Goal: Transaction & Acquisition: Purchase product/service

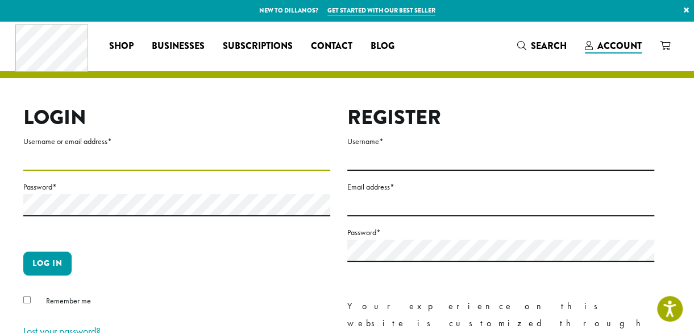
type input "**********"
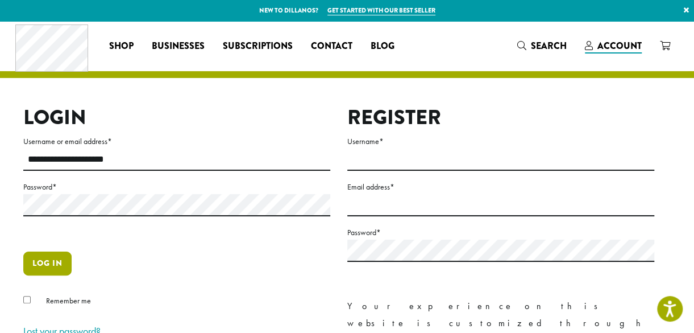
click at [61, 263] on button "Log in" at bounding box center [47, 263] width 48 height 24
click at [50, 267] on button "Log in" at bounding box center [47, 263] width 48 height 24
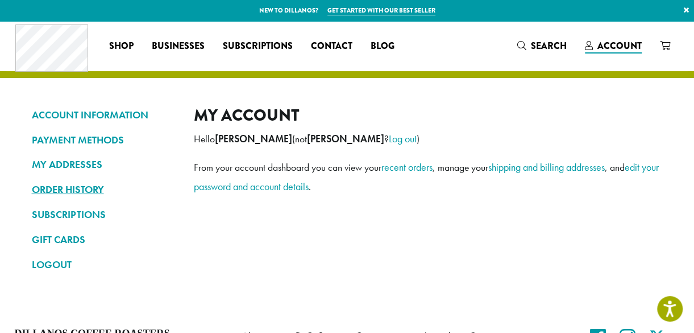
click at [72, 193] on link "ORDER HISTORY" at bounding box center [104, 189] width 145 height 19
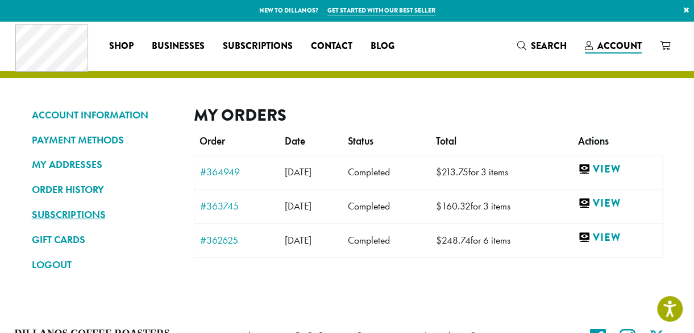
click at [74, 216] on link "SUBSCRIPTIONS" at bounding box center [104, 214] width 145 height 19
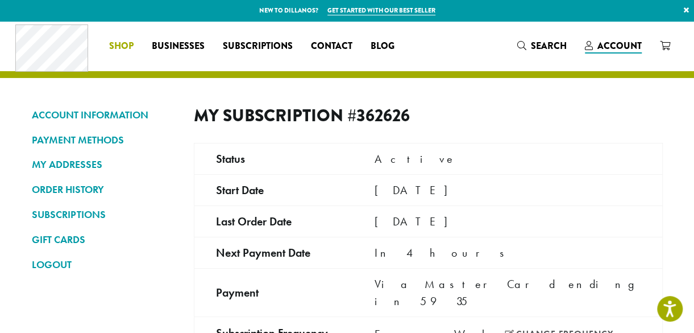
click at [121, 44] on span "Shop" at bounding box center [121, 46] width 24 height 14
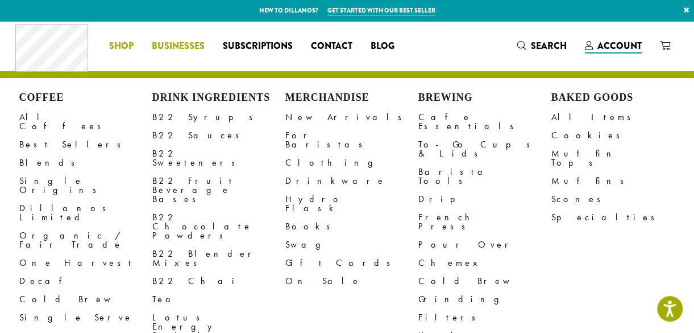
click at [181, 48] on span "Businesses" at bounding box center [178, 46] width 53 height 14
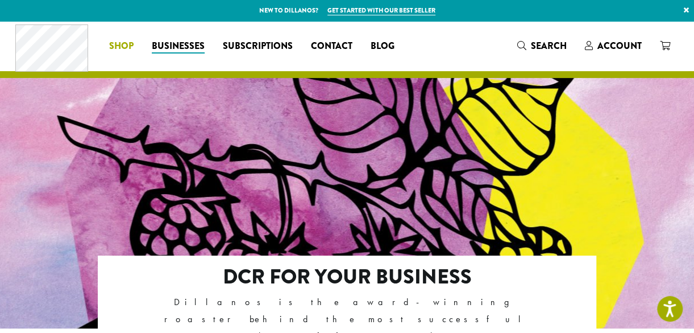
click at [121, 45] on span "Shop" at bounding box center [121, 46] width 24 height 14
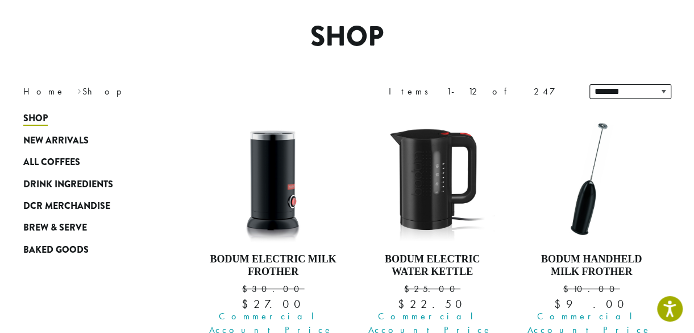
scroll to position [86, 0]
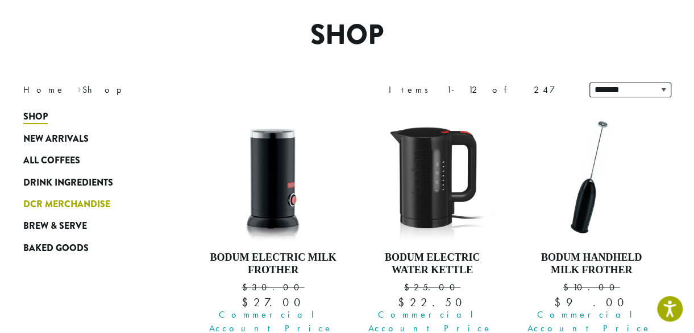
click at [76, 208] on span "DCR Merchandise" at bounding box center [66, 204] width 87 height 14
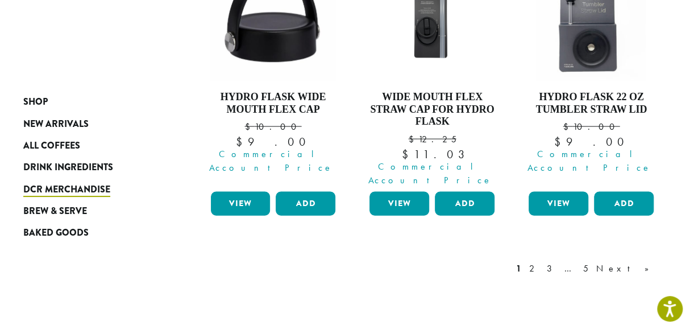
scroll to position [1104, 0]
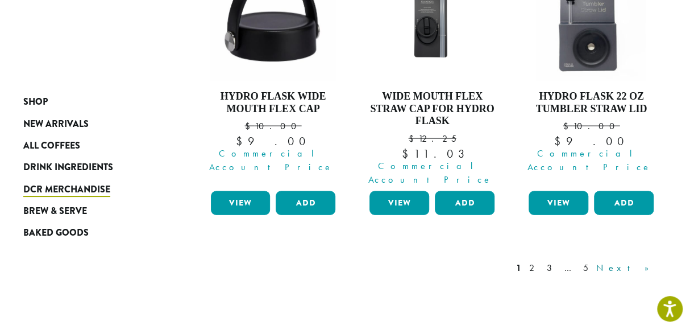
click at [644, 261] on link "Next »" at bounding box center [626, 268] width 65 height 14
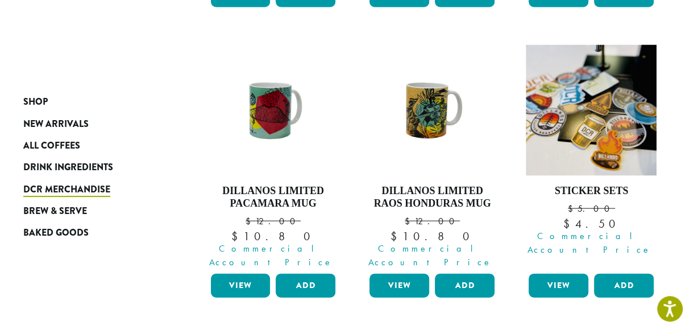
scroll to position [1039, 0]
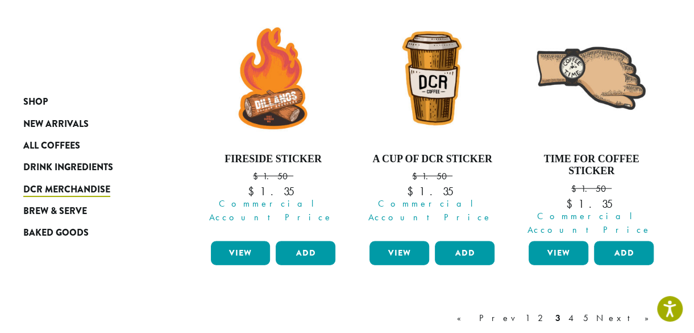
scroll to position [1054, 0]
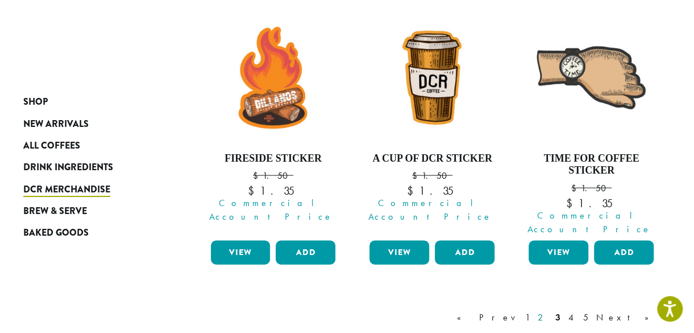
click at [550, 310] on link "2" at bounding box center [543, 317] width 14 height 14
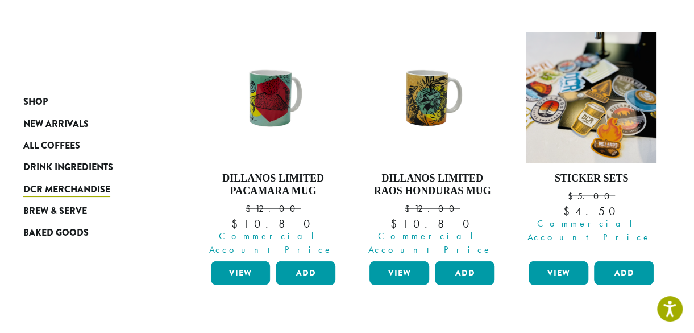
scroll to position [1007, 0]
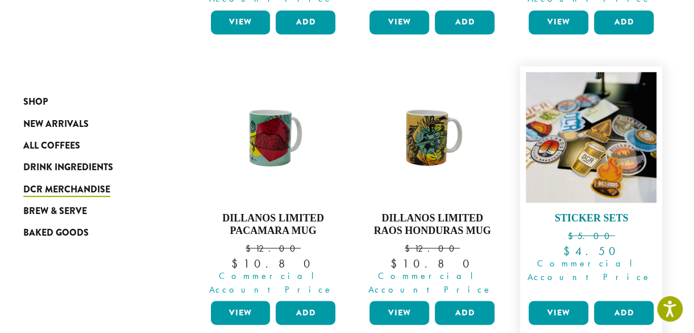
click at [607, 89] on img at bounding box center [591, 137] width 131 height 131
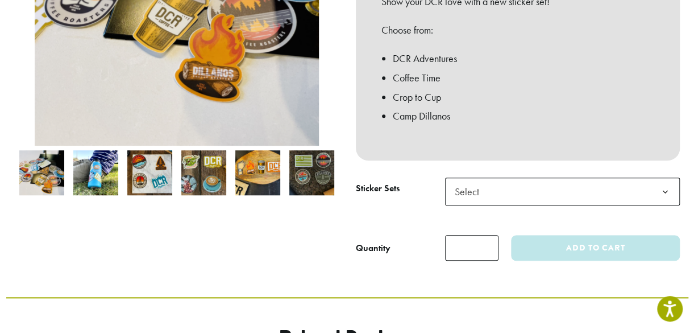
scroll to position [338, 0]
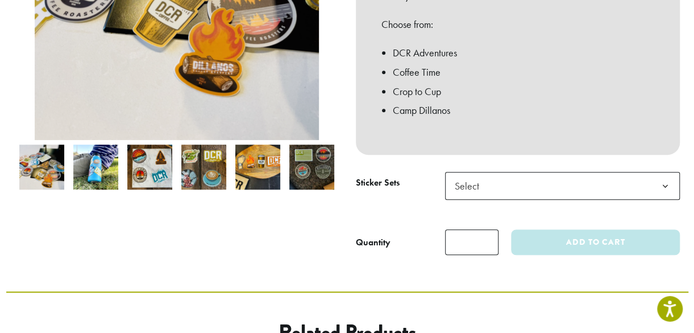
click at [650, 186] on span "Select" at bounding box center [562, 186] width 235 height 28
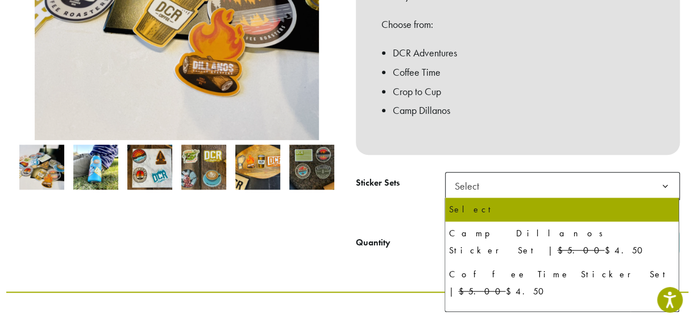
click at [532, 310] on span "Select Camp Dillanos Sticker Set | $5.00 $4.50 Coffee Time Sticker Set | $5.00 …" at bounding box center [562, 254] width 235 height 114
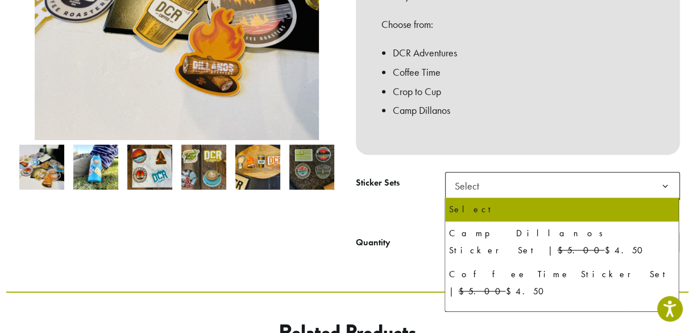
select select "**********"
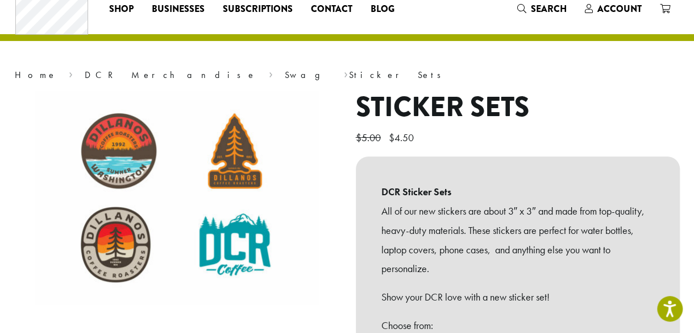
scroll to position [0, 0]
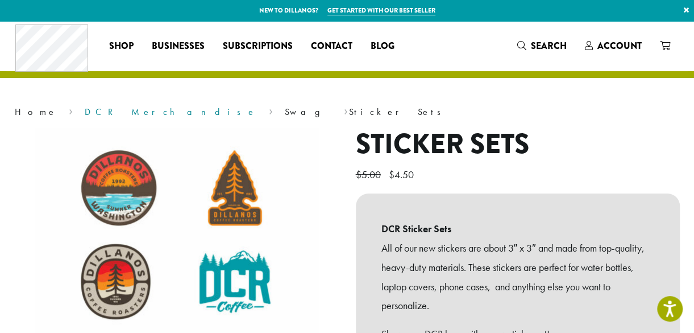
click at [91, 114] on link "DCR Merchandise" at bounding box center [171, 112] width 172 height 12
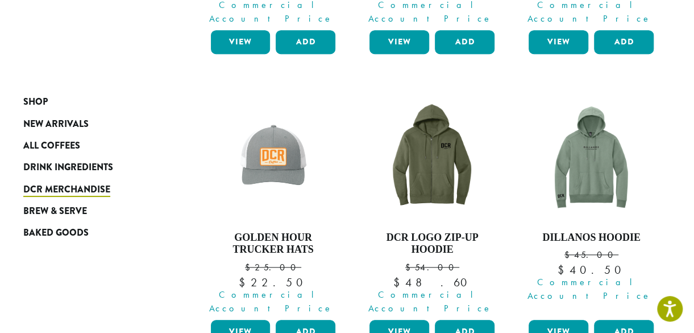
scroll to position [384, 0]
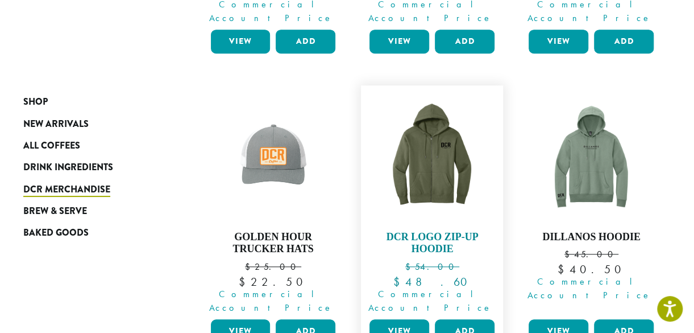
click at [438, 161] on img at bounding box center [432, 156] width 131 height 131
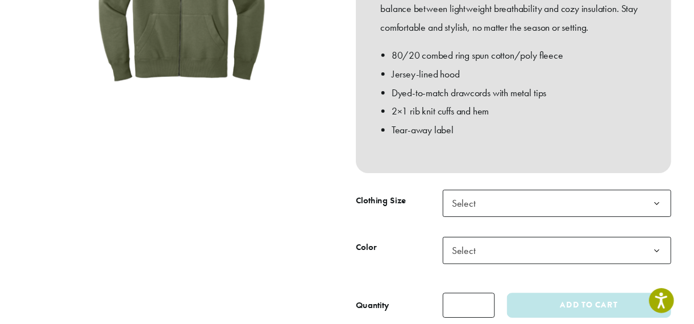
scroll to position [305, 0]
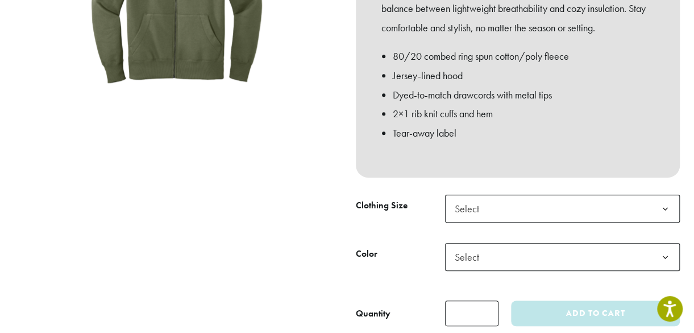
click at [646, 196] on span "Select" at bounding box center [562, 208] width 235 height 28
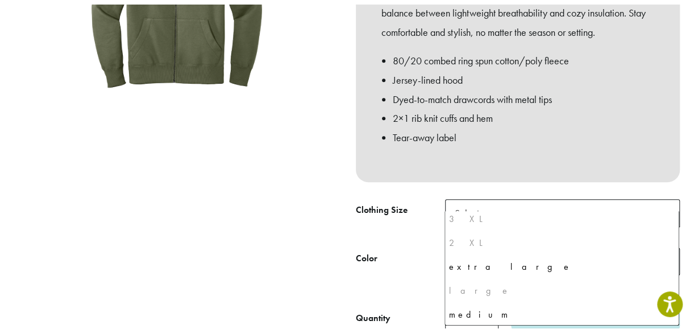
scroll to position [53, 0]
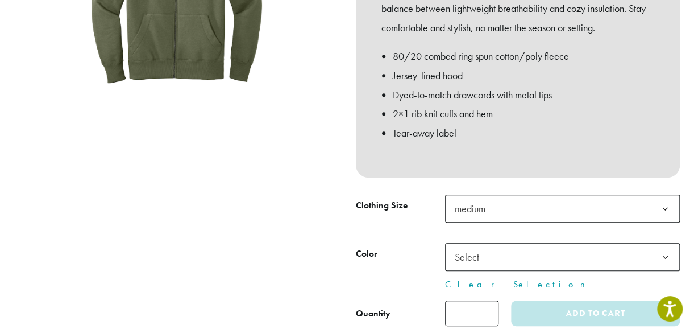
click at [631, 247] on span "Select" at bounding box center [562, 257] width 235 height 28
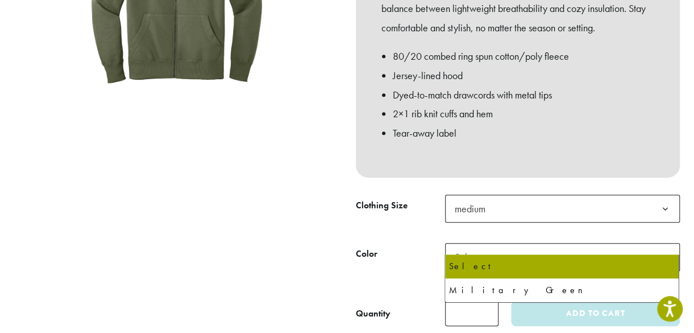
select select "******"
select select "**********"
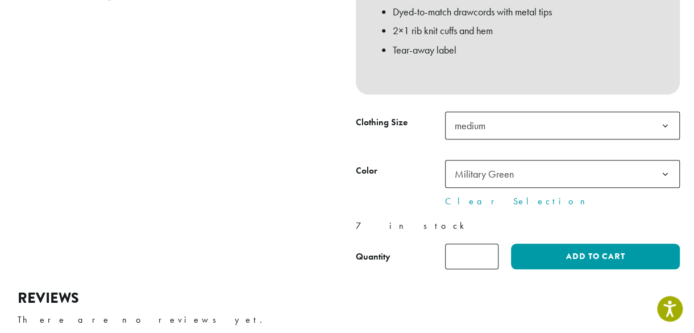
scroll to position [390, 0]
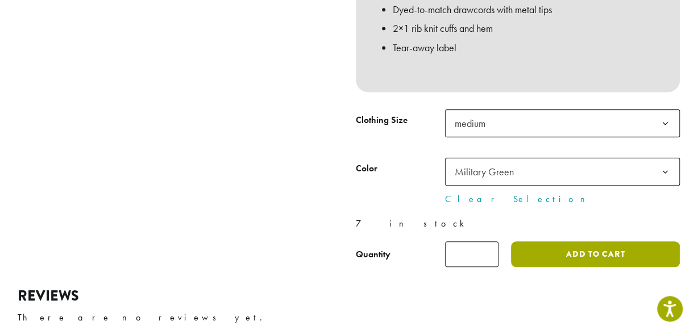
click at [556, 245] on button "Add to cart" at bounding box center [595, 254] width 168 height 26
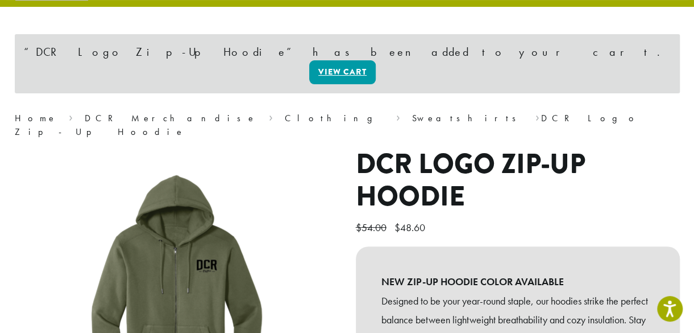
scroll to position [74, 0]
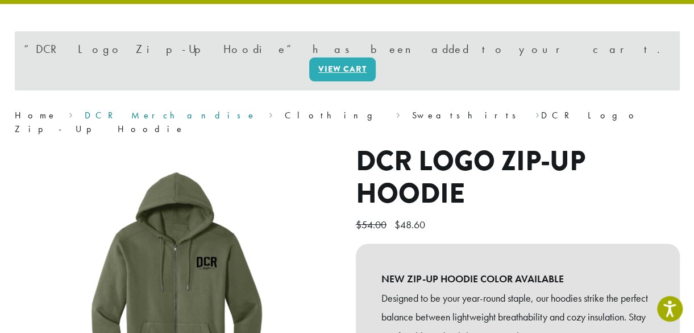
click at [98, 109] on link "DCR Merchandise" at bounding box center [171, 115] width 172 height 12
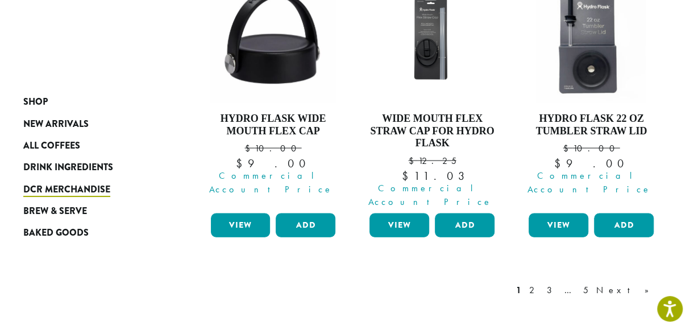
scroll to position [1096, 0]
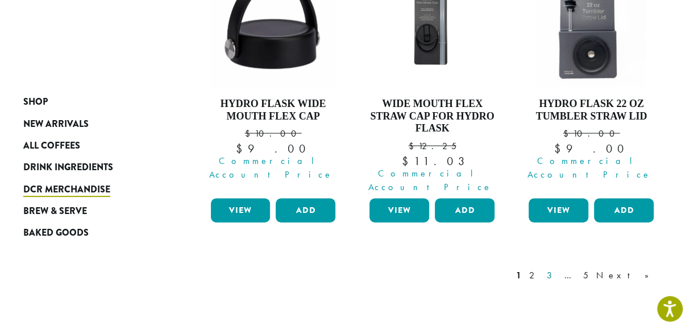
click at [559, 268] on link "3" at bounding box center [552, 275] width 14 height 14
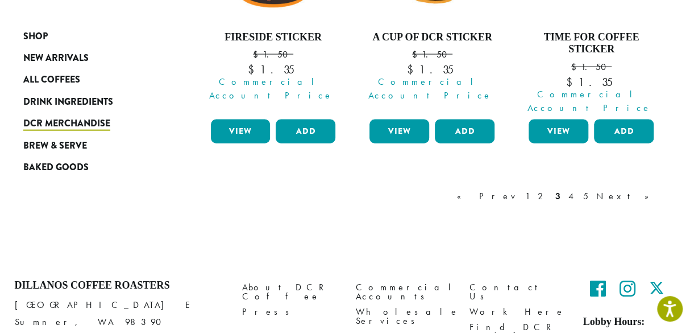
scroll to position [1176, 0]
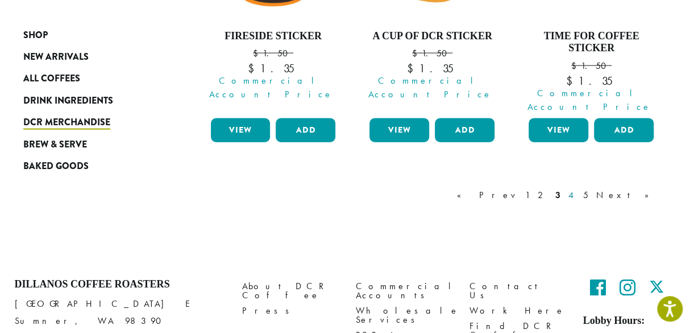
click at [578, 188] on link "4" at bounding box center [571, 195] width 11 height 14
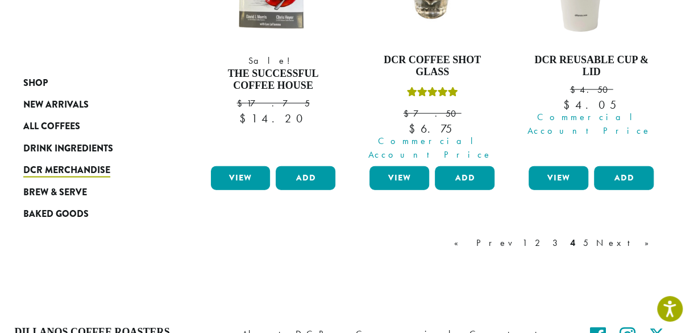
scroll to position [1217, 0]
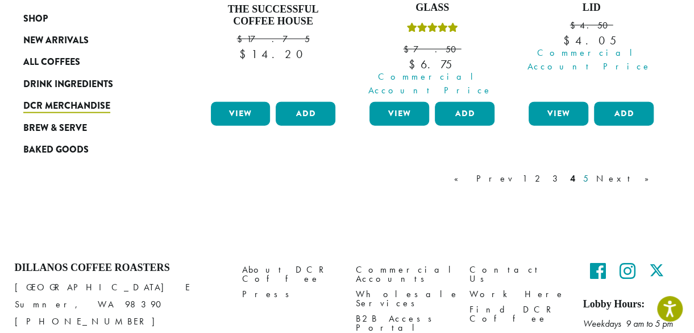
click at [591, 172] on link "5" at bounding box center [586, 179] width 10 height 14
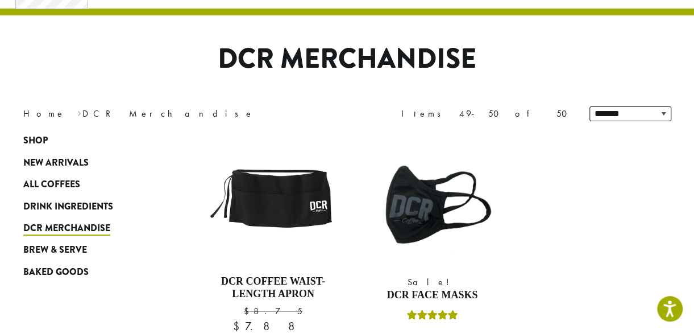
scroll to position [62, 0]
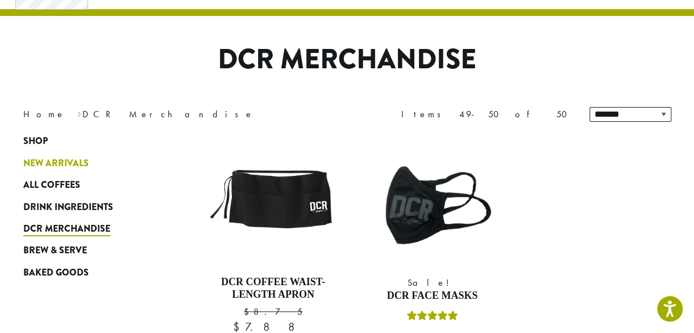
click at [64, 163] on span "New Arrivals" at bounding box center [55, 163] width 65 height 14
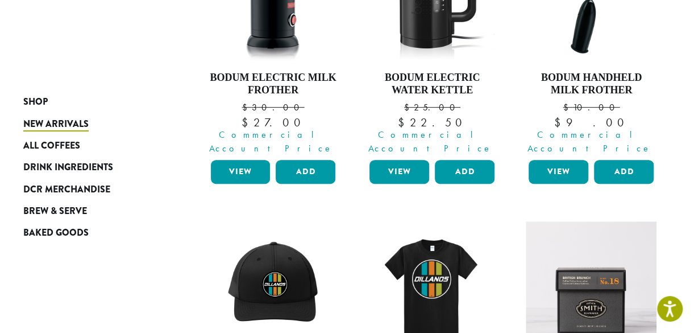
scroll to position [264, 0]
